Goal: Check status

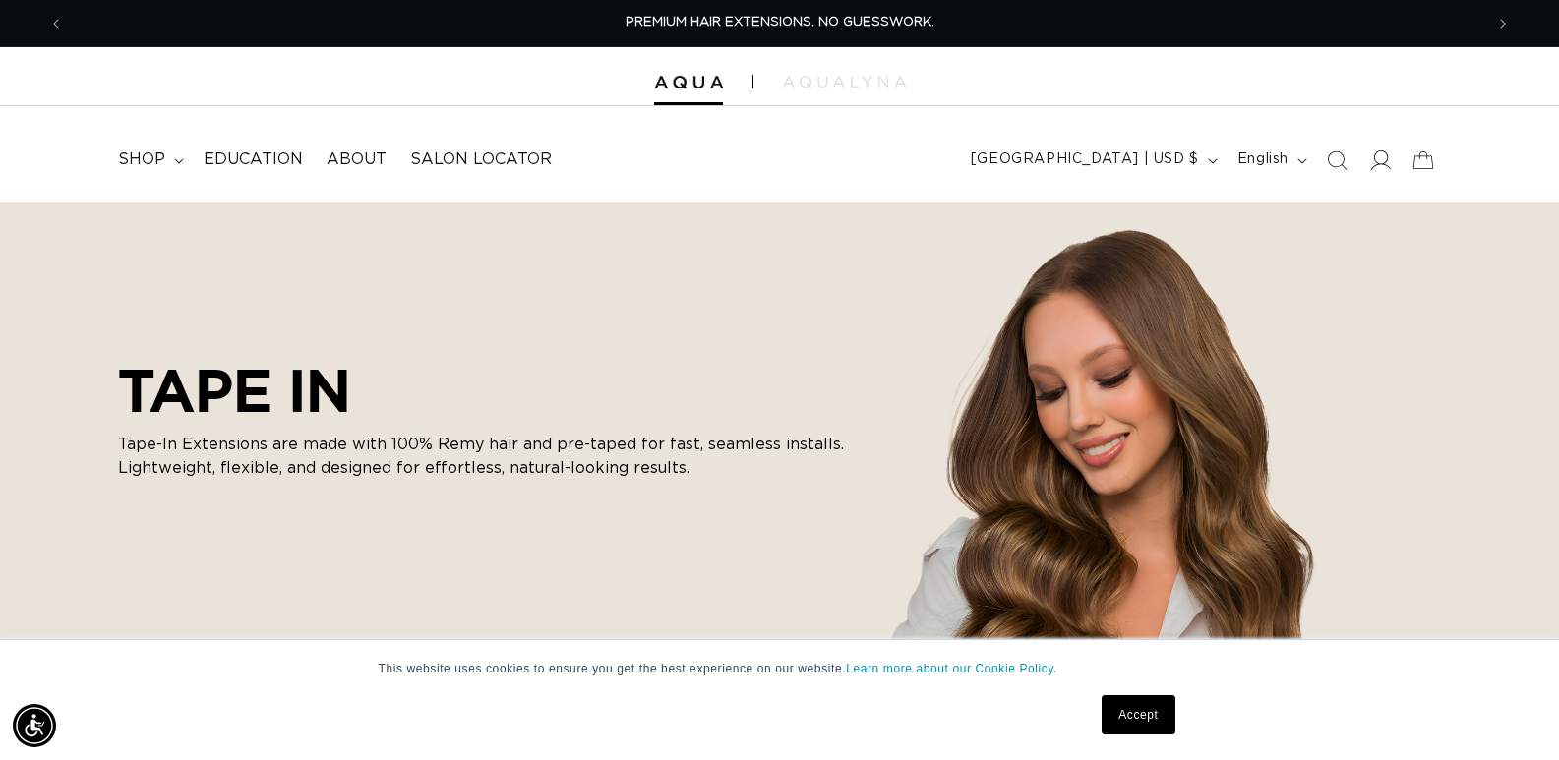
click at [1386, 173] on span at bounding box center [1379, 160] width 43 height 43
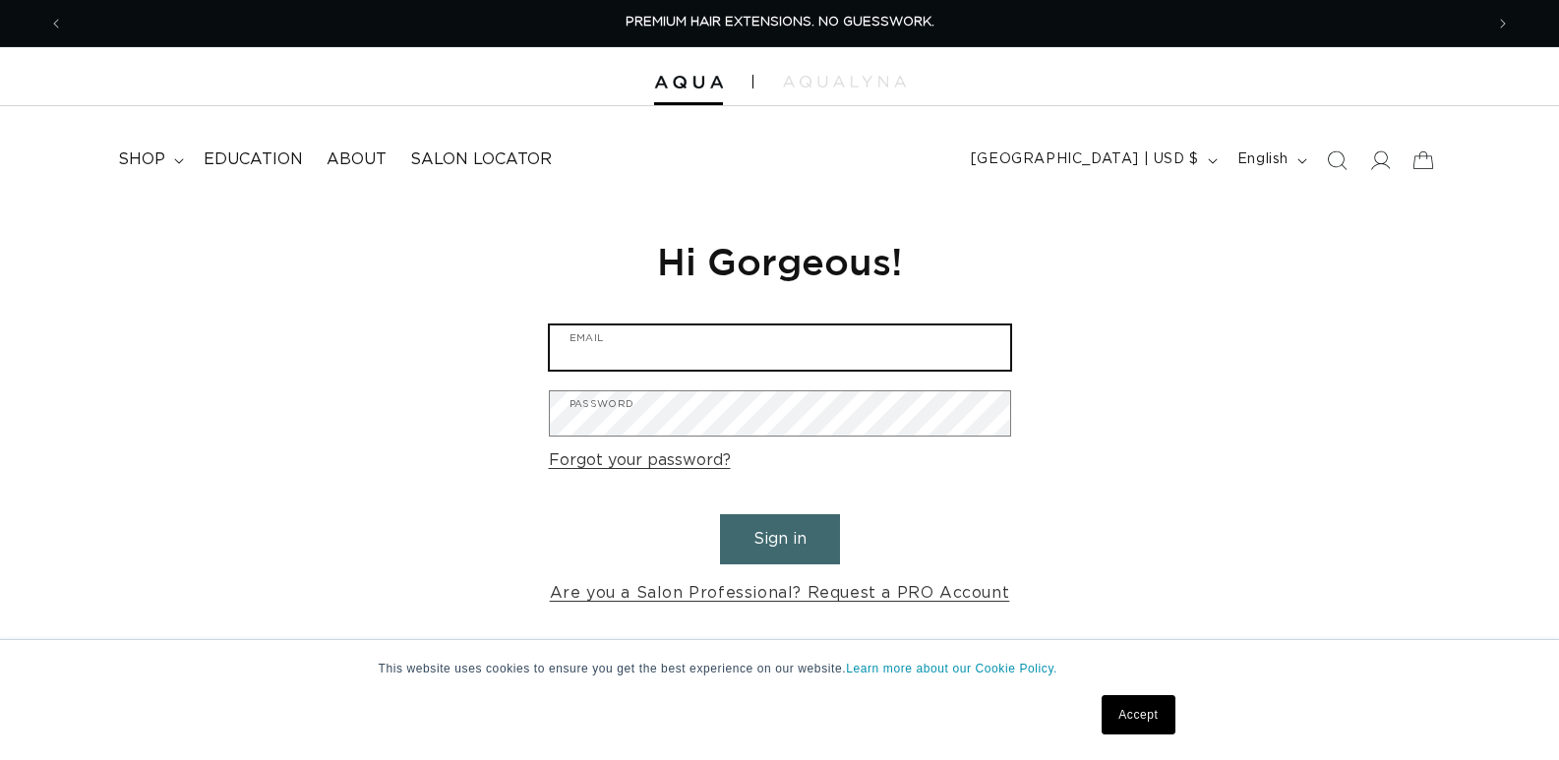
type input "info@cropsbnb.com"
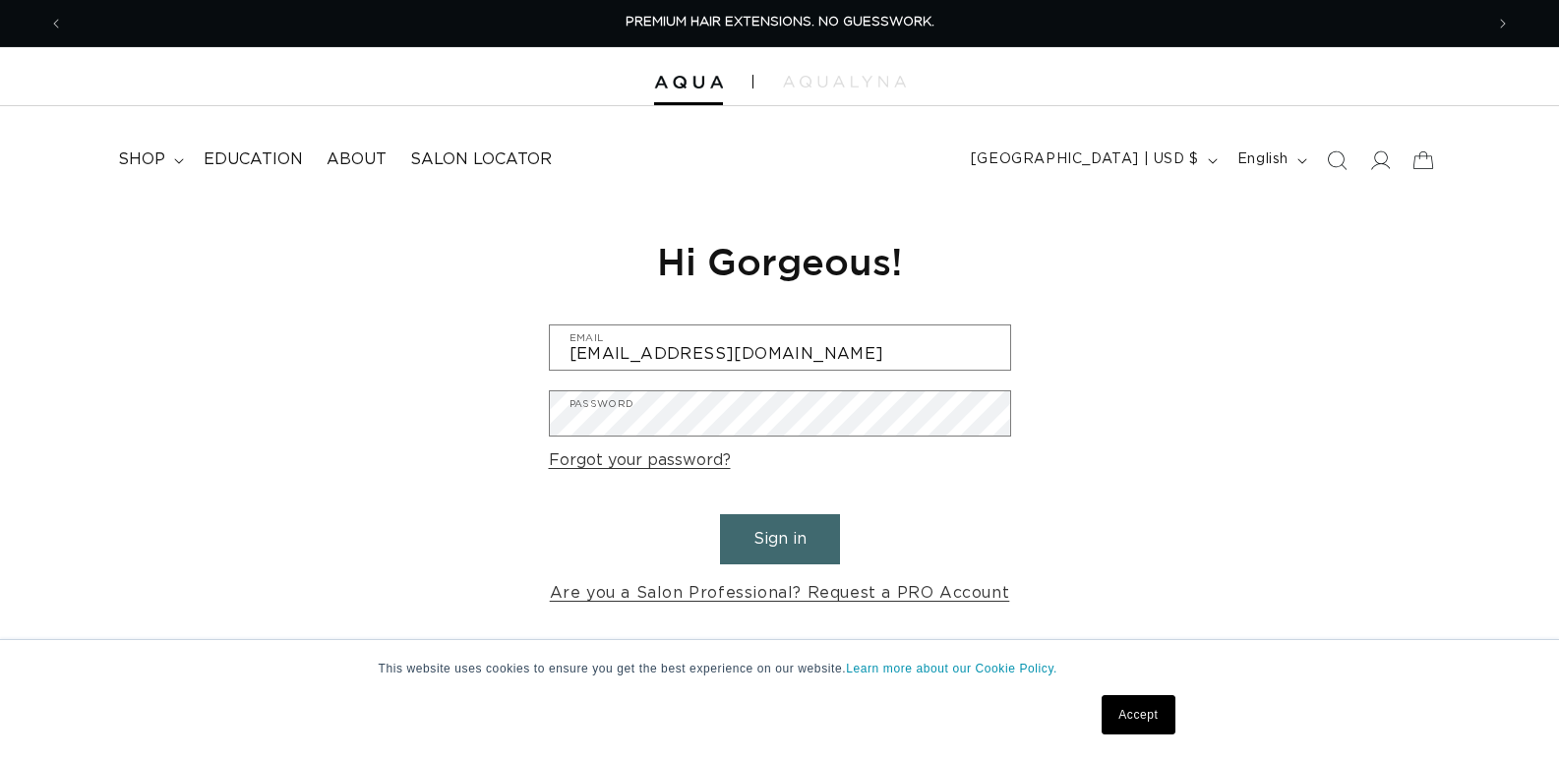
click at [735, 559] on button "Sign in" at bounding box center [780, 539] width 120 height 50
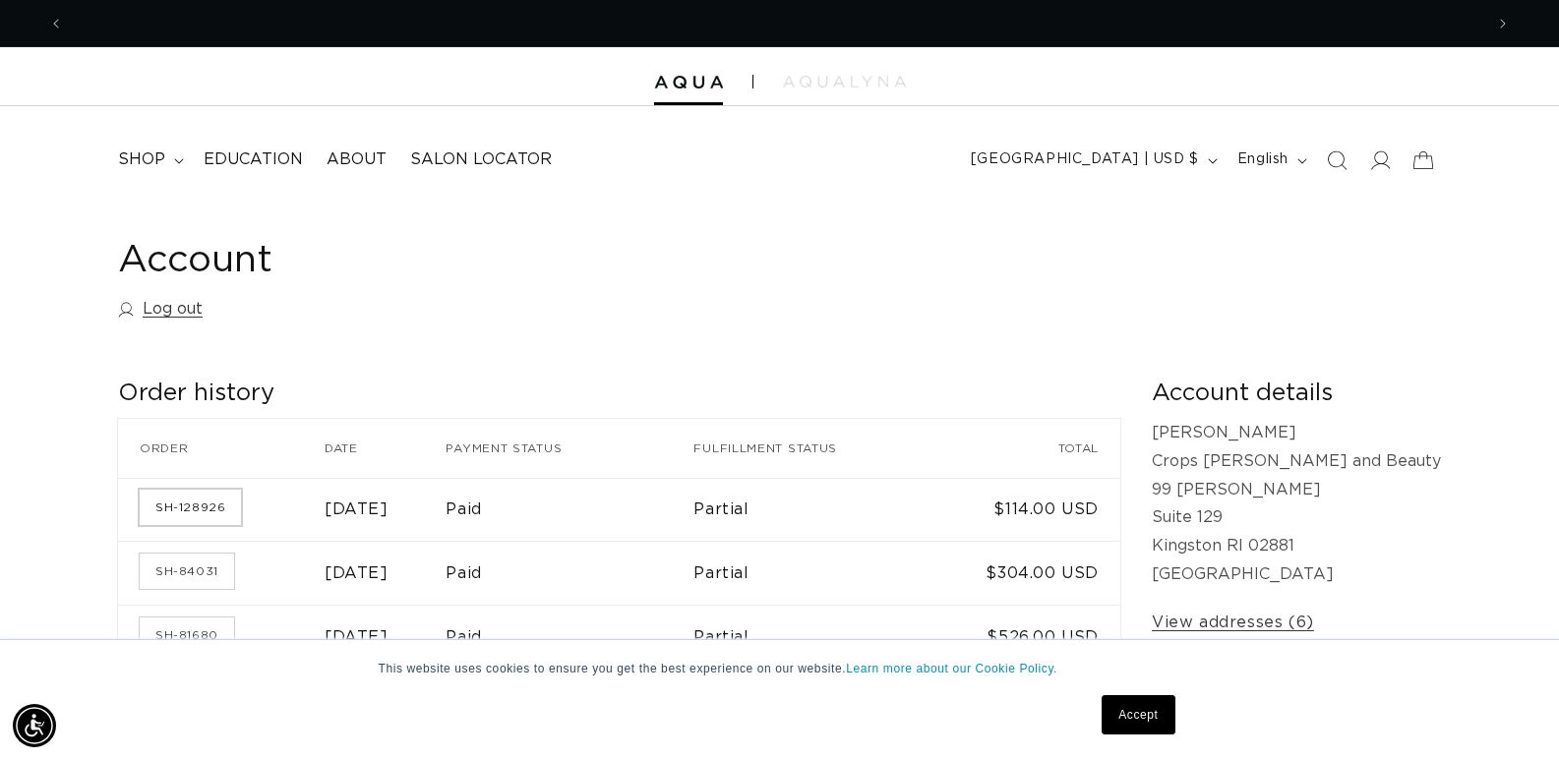
scroll to position [0, 1419]
click at [193, 514] on link "SH-128926" at bounding box center [190, 507] width 101 height 35
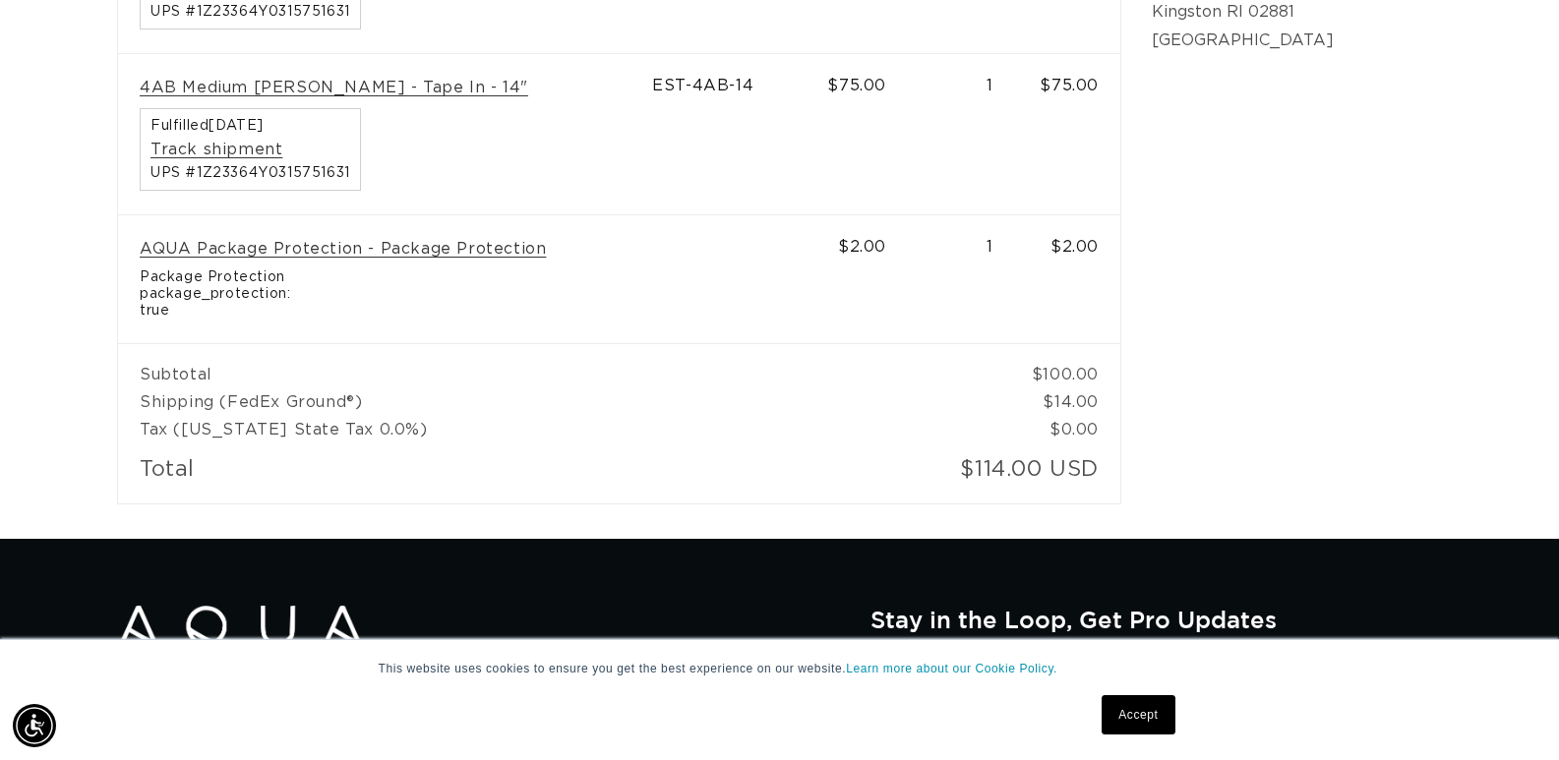
scroll to position [0, 2839]
